Goal: Navigation & Orientation: Understand site structure

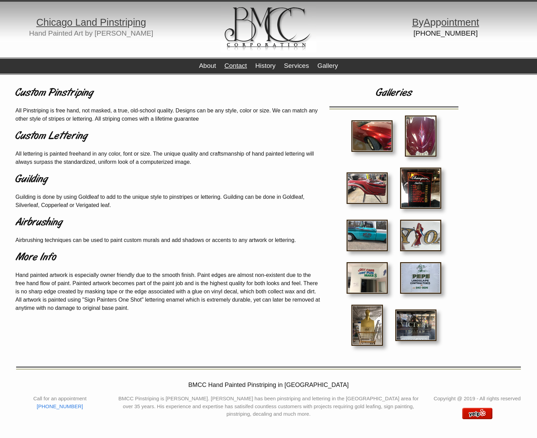
click at [242, 67] on link "Contact" at bounding box center [235, 65] width 22 height 7
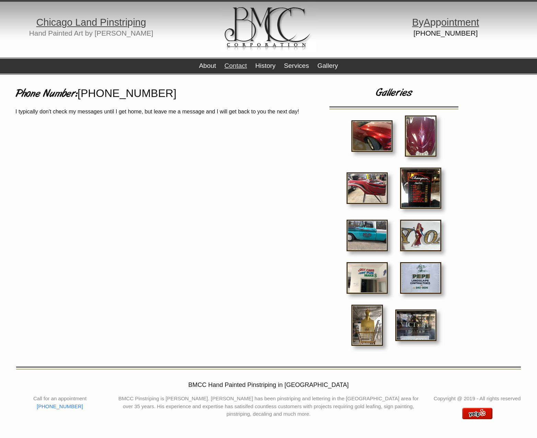
click at [261, 70] on div "About Contact History Services Gallery" at bounding box center [268, 66] width 139 height 17
click at [266, 63] on link "History" at bounding box center [265, 65] width 20 height 7
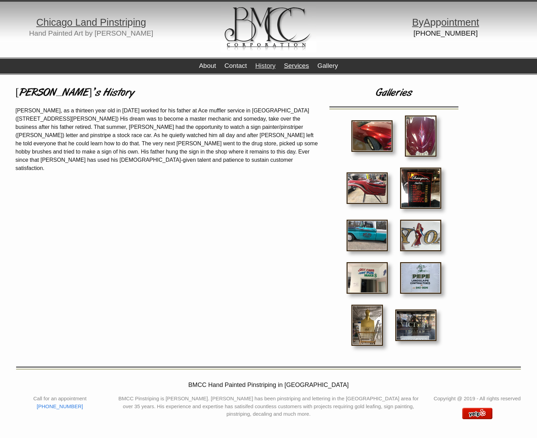
click at [298, 66] on link "Services" at bounding box center [296, 65] width 25 height 7
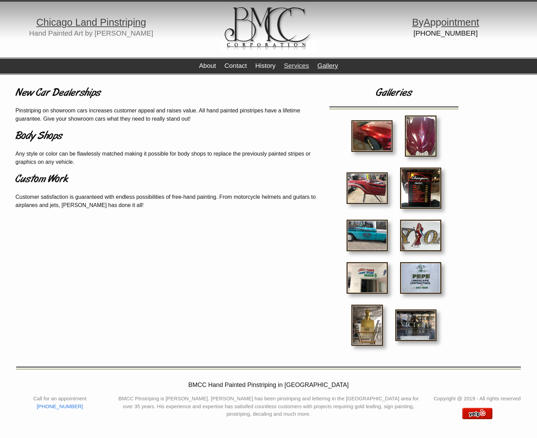
click at [329, 67] on link "Gallery" at bounding box center [327, 65] width 21 height 7
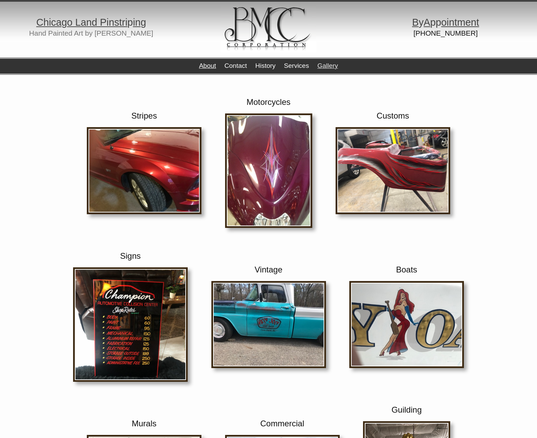
click at [205, 68] on link "About" at bounding box center [207, 65] width 17 height 7
